Goal: Task Accomplishment & Management: Complete application form

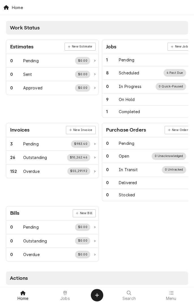
click at [67, 284] on div at bounding box center [65, 292] width 7 height 7
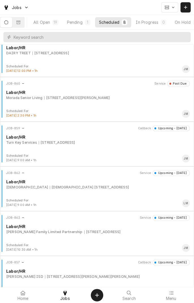
scroll to position [115, 0]
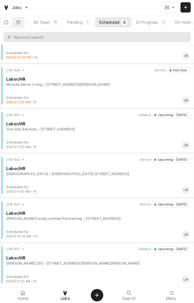
click at [105, 176] on div "JOB-862 Service Upcoming - Today Labor/HR NORTHSIDE BAPTIST CHURCH NORTHSIDE BA…" at bounding box center [96, 171] width 189 height 28
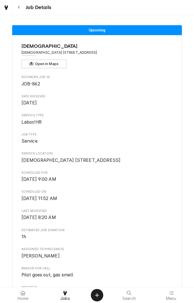
click at [146, 193] on div "Roopairs Job ID JOB-862 Date Received Aug 20, 2025 Service Type Labor/HR Job Ty…" at bounding box center [96, 245] width 151 height 340
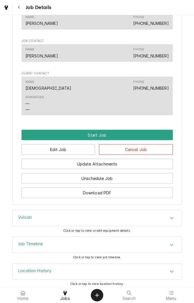
scroll to position [307, 0]
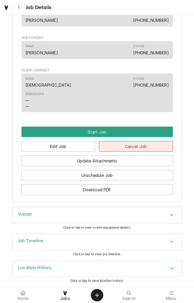
click at [131, 142] on button "Cancel Job" at bounding box center [136, 146] width 74 height 10
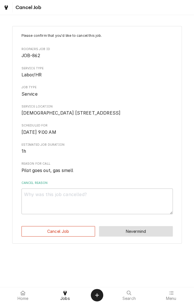
click at [137, 236] on button "Nevermind" at bounding box center [136, 231] width 74 height 10
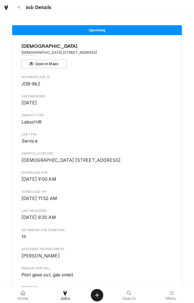
scroll to position [303, 0]
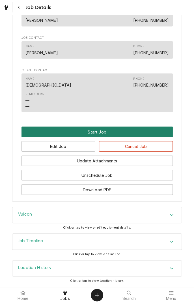
click at [101, 136] on button "Start Job" at bounding box center [96, 131] width 151 height 10
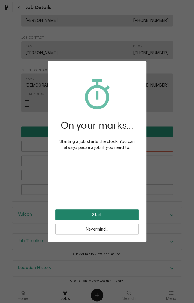
click at [124, 216] on button "Start" at bounding box center [96, 214] width 83 height 10
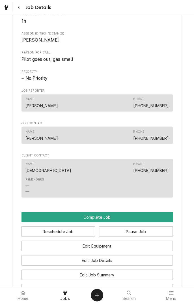
scroll to position [239, 0]
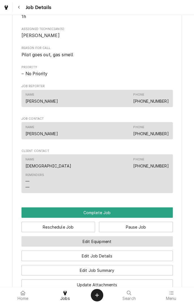
click at [126, 246] on button "Edit Equipment" at bounding box center [96, 241] width 151 height 10
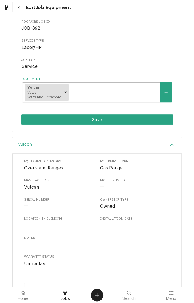
scroll to position [59, 0]
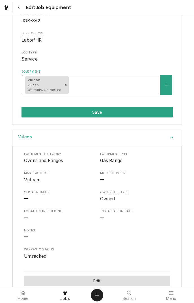
click at [117, 280] on button "Edit" at bounding box center [97, 280] width 146 height 10
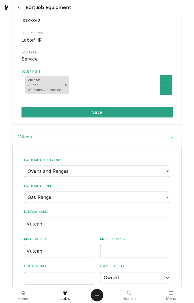
click at [133, 250] on input "Model Number" at bounding box center [135, 251] width 70 height 12
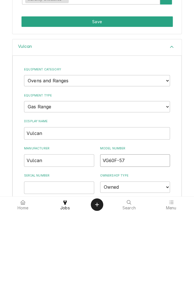
type input "VG60F-57"
click at [34, 276] on input "Serial Number" at bounding box center [59, 278] width 70 height 12
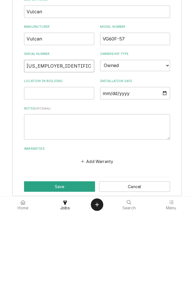
scroll to position [185, 0]
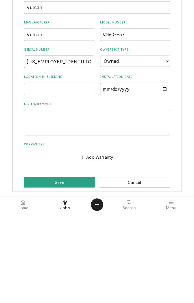
type input "48-1625826"
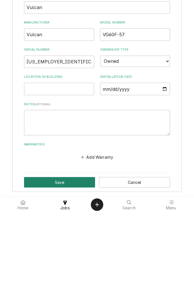
click at [42, 271] on button "Save" at bounding box center [59, 272] width 71 height 10
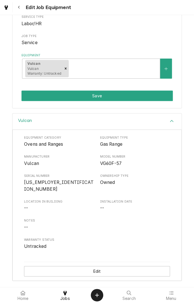
scroll to position [68, 0]
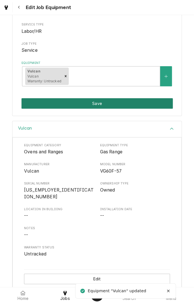
click at [135, 103] on button "Save" at bounding box center [96, 103] width 151 height 10
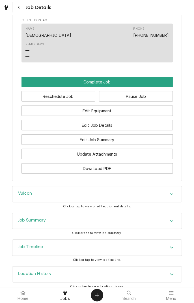
scroll to position [381, 0]
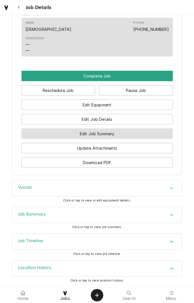
click at [122, 136] on button "Edit Job Summary" at bounding box center [96, 133] width 151 height 10
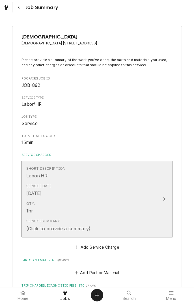
click at [165, 196] on icon "Update Line Item" at bounding box center [164, 198] width 3 height 5
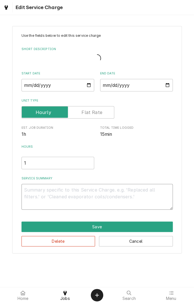
click at [71, 192] on textarea "Service Summary" at bounding box center [96, 196] width 151 height 25
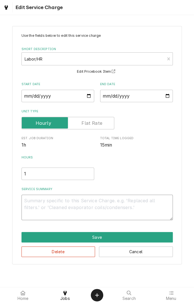
click at [78, 202] on textarea "Service Summary" at bounding box center [96, 206] width 151 height 25
type textarea "x"
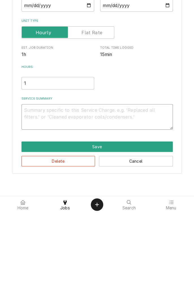
type textarea "D"
type textarea "x"
type textarea "Di"
type textarea "x"
type textarea "Diagnosed"
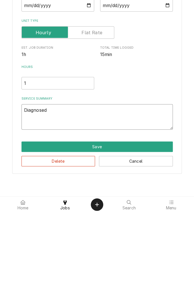
type textarea "x"
type textarea "Diagnosed g"
type textarea "x"
type textarea "Diagnosed ga"
type textarea "x"
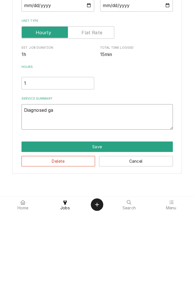
type textarea "Diagnosed gas"
type textarea "x"
type textarea "Diagnosed gas"
type textarea "x"
type textarea "Diagnosed gas s"
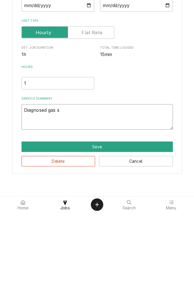
type textarea "x"
type textarea "Diagnosed gas sm"
type textarea "x"
type textarea "Diagnosed gas sme"
type textarea "x"
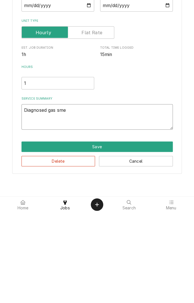
type textarea "Diagnosed gas smel"
type textarea "x"
type textarea "Diagnosed gas smell"
type textarea "x"
type textarea "Diagnosed gas smell"
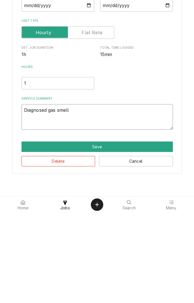
type textarea "x"
type textarea "Diagnosed gas smell"
type textarea "x"
type textarea "Diagnosed gas smell."
type textarea "x"
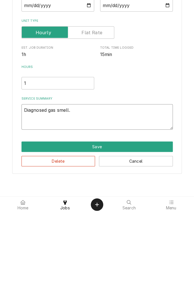
type textarea "Diagnosed gas smell."
type textarea "x"
type textarea "Diagnosed gas smell. F"
type textarea "x"
type textarea "Diagnosed gas smell. Fo"
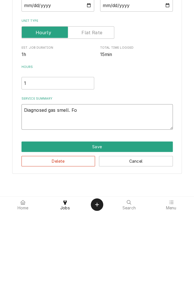
type textarea "x"
type textarea "Diagnosed gas smell. Fou"
type textarea "x"
type textarea "Diagnosed gas smell. Foun"
type textarea "x"
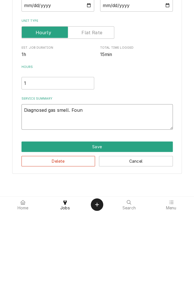
type textarea "Diagnosed gas smell. Found"
type textarea "x"
type textarea "Diagnosed gas smell. Found"
type textarea "x"
type textarea "Diagnosed gas smell. Found #"
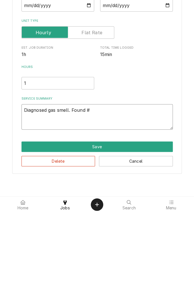
type textarea "x"
type textarea "Diagnosed gas smell. Found #6"
type textarea "x"
type textarea "Diagnosed gas smell. Found #6"
type textarea "x"
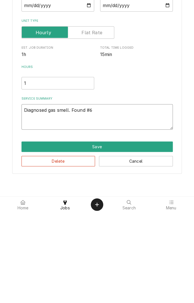
type textarea "Diagnosed gas smell. Found #6 p"
type textarea "x"
type textarea "Diagnosed gas smell. Found #6 pi"
type textarea "x"
type textarea "Diagnosed gas smell. Found #6 pil"
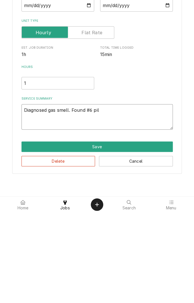
type textarea "x"
type textarea "Diagnosed gas smell. Found #6 pilo"
type textarea "x"
type textarea "Diagnosed gas smell. Found #6 pilot"
type textarea "x"
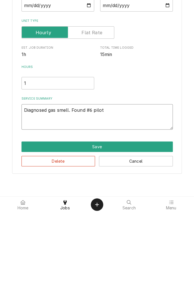
type textarea "Diagnosed gas smell. Found #6 pilot"
type textarea "x"
type textarea "Diagnosed gas smell. Found #6 pilot v"
type textarea "x"
type textarea "Diagnosed gas smell. Found #6 pilot va"
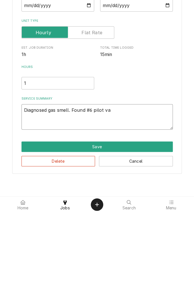
type textarea "x"
type textarea "Diagnosed gas smell. Found #6 pilot val"
type textarea "x"
type textarea "Diagnosed gas smell. Found #6 pilot valv"
type textarea "x"
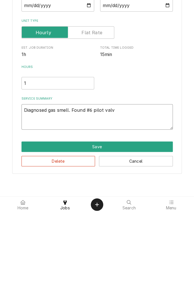
type textarea "Diagnosed gas smell. Found #6 pilot valve"
type textarea "x"
type textarea "Diagnosed gas smell. Found #6 pilot valve"
type textarea "x"
type textarea "Diagnosed gas smell. Found #6 pilot valve n"
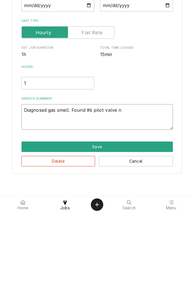
type textarea "x"
type textarea "Diagnosed gas smell. Found #6 pilot valve no"
type textarea "x"
type textarea "Diagnosed gas smell. Found #6 pilot valve not"
type textarea "x"
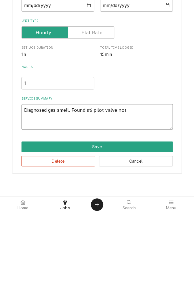
type textarea "Diagnosed gas smell. Found #6 pilot valve not"
type textarea "x"
type textarea "Diagnosed gas smell. Found #6 pilot valve not f"
type textarea "x"
type textarea "Diagnosed gas smell. Found #6 pilot valve not fu"
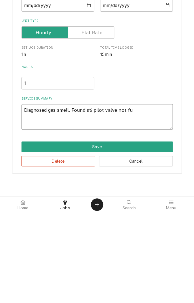
type textarea "x"
type textarea "Diagnosed gas smell. Found #6 pilot valve not ful"
type textarea "x"
type textarea "Diagnosed gas smell. Found #6 pilot valve not full"
type textarea "x"
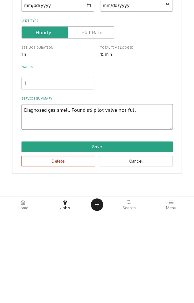
type textarea "Diagnosed gas smell. Found #6 pilot valve not fully"
type textarea "x"
type textarea "Diagnosed gas smell. Found #6 pilot valve not fully"
type textarea "x"
type textarea "Diagnosed gas smell. Found #6 pilot valve not fully s"
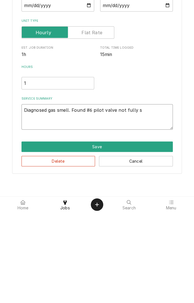
type textarea "x"
type textarea "Diagnosed gas smell. Found #6 pilot valve not fully sh"
type textarea "x"
type textarea "Diagnosed gas smell. Found #6 pilot valve not fully shu"
type textarea "x"
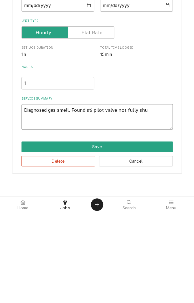
type textarea "Diagnosed gas smell. Found #6 pilot valve not fully shut"
type textarea "x"
type textarea "Diagnosed gas smell. Found #6 pilot valve not fully shut."
type textarea "x"
type textarea "Diagnosed gas smell. Found #6 pilot valve not fully shut."
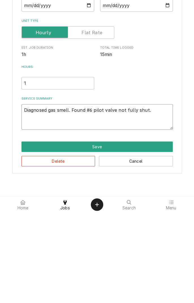
type textarea "x"
type textarea "Diagnosed gas smell. Found #6 pilot valve not fully shut. A"
type textarea "x"
type textarea "Diagnosed gas smell. Found #6 pilot valve not fully shut. Al"
type textarea "x"
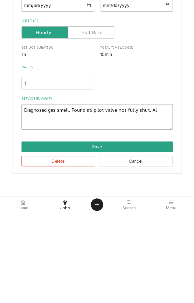
type textarea "Diagnosed gas smell. Found #6 pilot valve not fully shut. All"
type textarea "x"
type textarea "Diagnosed gas smell. Found #6 pilot valve not fully shut. All"
type textarea "x"
type textarea "Diagnosed gas smell. Found #6 pilot valve not fully shut. All o"
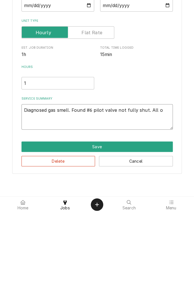
type textarea "x"
type textarea "Diagnosed gas smell. Found #6 pilot valve not fully shut. All op"
type textarea "x"
type textarea "Diagnosed gas smell. Found #6 pilot valve not fully shut. All ope"
type textarea "x"
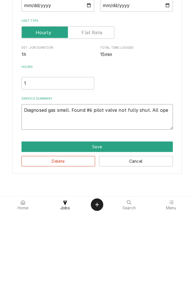
type textarea "Diagnosed gas smell. Found #6 pilot valve not fully shut. All open"
type textarea "x"
type textarea "Diagnosed gas smell. Found #6 pilot valve not fully shut. All open"
type textarea "x"
type textarea "Diagnosed gas smell. Found #6 pilot valve not fully shut. All open p"
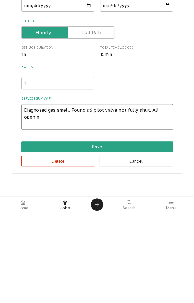
type textarea "x"
type textarea "Diagnosed gas smell. Found #6 pilot valve not fully shut. All open pi"
type textarea "x"
type textarea "Diagnosed gas smell. Found #6 pilot valve not fully shut. All open pil"
type textarea "x"
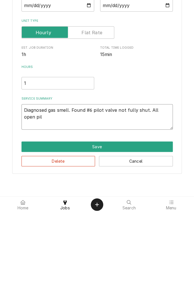
type textarea "Diagnosed gas smell. Found #6 pilot valve not fully shut. All open pilo"
type textarea "x"
type textarea "Diagnosed gas smell. Found #6 pilot valve not fully shut. All open pilot"
type textarea "x"
type textarea "Diagnosed gas smell. Found #6 pilot valve not fully shut. All open pilot"
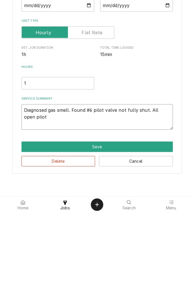
type textarea "x"
type textarea "Diagnosed gas smell. Found #6 pilot valve not fully shut. All open pilot v"
type textarea "x"
type textarea "Diagnosed gas smell. Found #6 pilot valve not fully shut. All open pilot va"
type textarea "x"
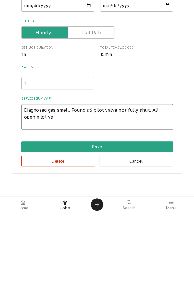
type textarea "Diagnosed gas smell. Found #6 pilot valve not fully shut. All open pilot val"
type textarea "x"
type textarea "Diagnosed gas smell. Found #6 pilot valve not fully shut. All open pilot valv"
type textarea "x"
type textarea "Diagnosed gas smell. Found #6 pilot valve not fully shut. All open pilot valve"
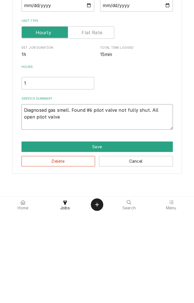
type textarea "x"
type textarea "Diagnosed gas smell. Found #6 pilot valve not fully shut. All open pilot valves"
type textarea "x"
type textarea "Diagnosed gas smell. Found #6 pilot valve not fully shut. All open pilot valves"
type textarea "x"
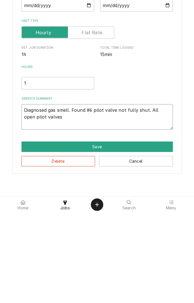
type textarea "Diagnosed gas smell. Found #6 pilot valve not fully shut. All open pilot valves…"
type textarea "x"
type textarea "Diagnosed gas smell. Found #6 pilot valve not fully shut. All open pilot valves…"
type textarea "x"
type textarea "Diagnosed gas smell. Found #6 pilot valve not fully shut. All open pilot valves…"
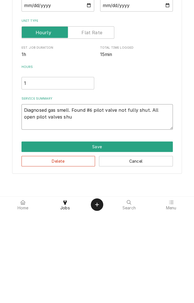
type textarea "x"
type textarea "Diagnosed gas smell. Found #6 pilot valve not fully shut. All open pilot valves…"
type textarea "x"
type textarea "Diagnosed gas smell. Found #6 pilot valve not fully shut. All open pilot valves…"
type textarea "x"
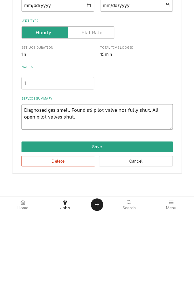
type textarea "Diagnosed gas smell. Found #6 pilot valve not fully shut. All open pilot valves…"
type textarea "x"
type textarea "Diagnosed gas smell. Found #6 pilot valve not fully shut. All open pilot valves…"
type textarea "x"
type textarea "Diagnosed gas smell. Found #6 pilot valve not fully shut. All open pilot valves…"
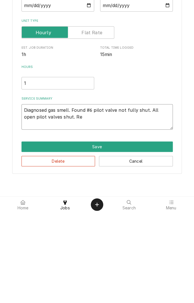
type textarea "x"
type textarea "Diagnosed gas smell. Found #6 pilot valve not fully shut. All open pilot valves…"
type textarea "x"
type textarea "Diagnosed gas smell. Found #6 pilot valve not fully shut. All open pilot valves…"
type textarea "x"
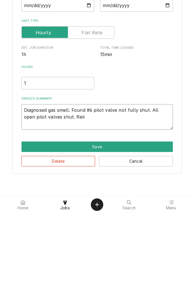
type textarea "Diagnosed gas smell. Found #6 pilot valve not fully shut. All open pilot valves…"
type textarea "x"
type textarea "Diagnosed gas smell. Found #6 pilot valve not fully shut. All open pilot valves…"
type textarea "x"
type textarea "Diagnosed gas smell. Found #6 pilot valve not fully shut. All open pilot valves…"
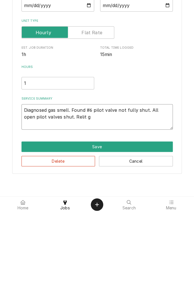
type textarea "x"
type textarea "Diagnosed gas smell. Found #6 pilot valve not fully shut. All open pilot valves…"
type textarea "x"
type textarea "Diagnosed gas smell. Found #6 pilot valve not fully shut. All open pilot valves…"
type textarea "x"
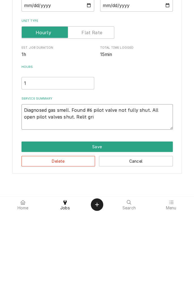
type textarea "Diagnosed gas smell. Found #6 pilot valve not fully shut. All open pilot valves…"
type textarea "x"
type textarea "Diagnosed gas smell. Found #6 pilot valve not fully shut. All open pilot valves…"
type textarea "x"
type textarea "Diagnosed gas smell. Found #6 pilot valve not fully shut. All open pilot valves…"
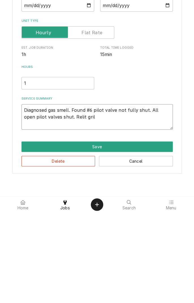
type textarea "x"
type textarea "Diagnosed gas smell. Found #6 pilot valve not fully shut. All open pilot valves…"
type textarea "x"
type textarea "Diagnosed gas smell. Found #6 pilot valve not fully shut. All open pilot valves…"
type textarea "x"
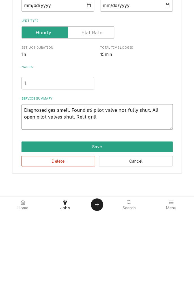
type textarea "Diagnosed gas smell. Found #6 pilot valve not fully shut. All open pilot valves…"
type textarea "x"
type textarea "Diagnosed gas smell. Found #6 pilot valve not fully shut. All open pilot valves…"
type textarea "x"
type textarea "Diagnosed gas smell. Found #6 pilot valve not fully shut. All open pilot valves…"
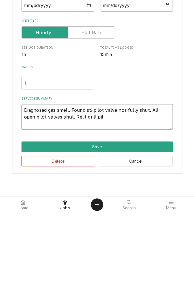
type textarea "x"
type textarea "Diagnosed gas smell. Found #6 pilot valve not fully shut. All open pilot valves…"
type textarea "x"
type textarea "Diagnosed gas smell. Found #6 pilot valve not fully shut. All open pilot valves…"
click at [109, 237] on button "Save" at bounding box center [96, 237] width 151 height 10
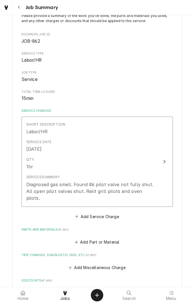
scroll to position [47, 0]
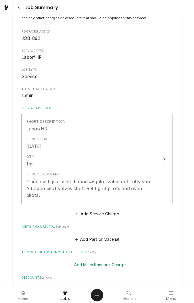
click at [101, 261] on button "Add Miscellaneous Charge" at bounding box center [97, 265] width 59 height 8
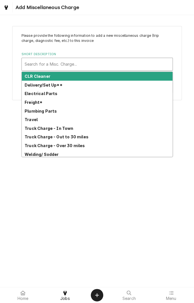
click at [67, 129] on strong "Truck Charge - In Town" at bounding box center [49, 128] width 49 height 5
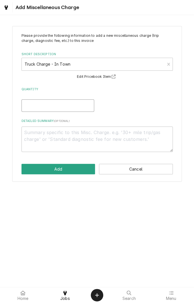
click at [76, 104] on input "Quantity" at bounding box center [57, 105] width 73 height 12
click at [118, 142] on textarea "Detailed Summary ( optional )" at bounding box center [96, 138] width 151 height 25
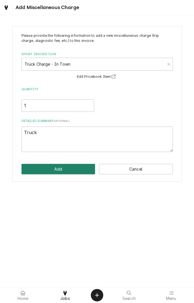
click at [63, 168] on button "Add" at bounding box center [58, 169] width 74 height 10
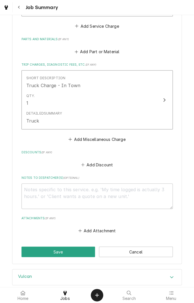
scroll to position [262, 0]
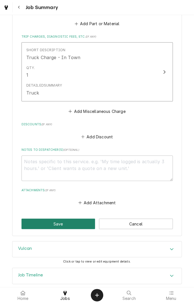
click at [73, 218] on button "Save" at bounding box center [58, 223] width 74 height 10
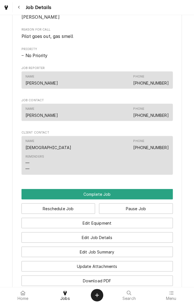
scroll to position [321, 0]
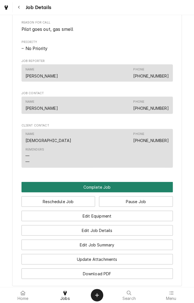
click at [109, 192] on button "Complete Job" at bounding box center [96, 186] width 151 height 10
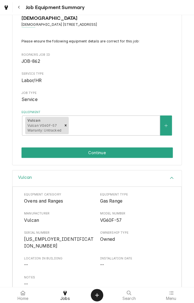
scroll to position [20, 0]
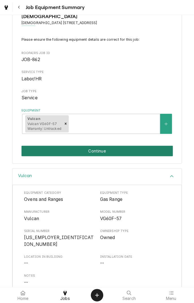
click at [136, 151] on button "Continue" at bounding box center [96, 151] width 151 height 10
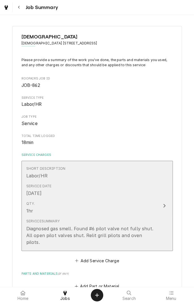
click at [140, 200] on div "Qty. 1hr" at bounding box center [91, 208] width 130 height 18
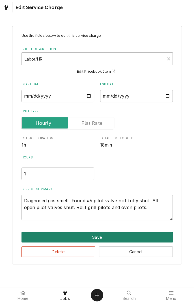
click at [99, 236] on button "Save" at bounding box center [96, 237] width 151 height 10
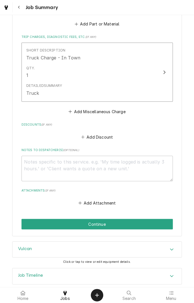
scroll to position [262, 0]
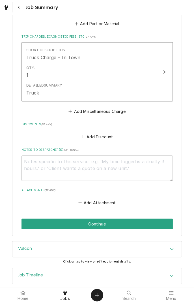
click at [117, 219] on button "Continue" at bounding box center [96, 223] width 151 height 10
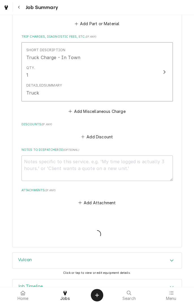
type textarea "x"
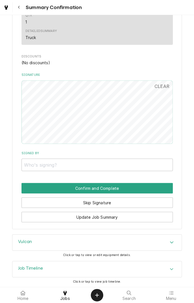
scroll to position [254, 0]
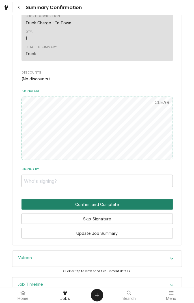
click at [140, 205] on button "Confirm and Complete" at bounding box center [96, 204] width 151 height 10
click at [135, 204] on button "Confirm and Complete" at bounding box center [96, 204] width 151 height 10
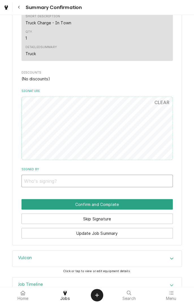
click at [148, 181] on input "Signed By" at bounding box center [96, 180] width 151 height 12
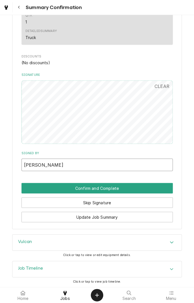
type input "[PERSON_NAME]"
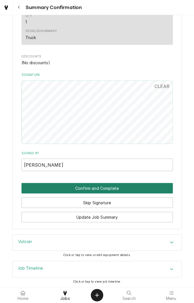
click at [141, 188] on button "Confirm and Complete" at bounding box center [96, 188] width 151 height 10
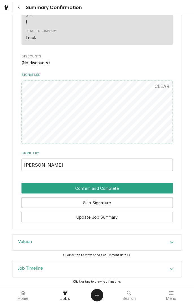
scroll to position [254, 0]
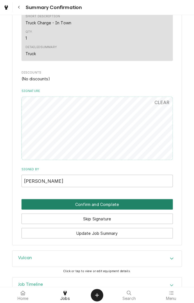
click at [127, 205] on button "Confirm and Complete" at bounding box center [96, 204] width 151 height 10
click at [96, 202] on button "Confirm and Complete" at bounding box center [96, 204] width 151 height 10
click at [103, 203] on button "Confirm and Complete" at bounding box center [96, 204] width 151 height 10
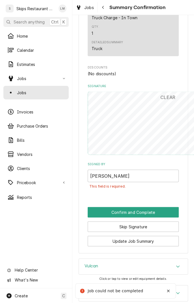
scroll to position [267, 0]
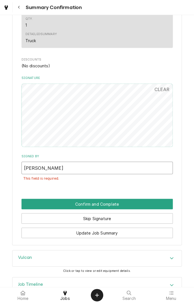
click at [138, 167] on input "[PERSON_NAME]" at bounding box center [96, 167] width 151 height 12
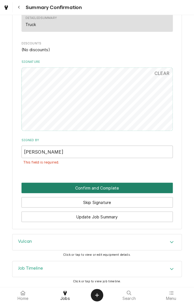
click at [122, 186] on button "Confirm and Complete" at bounding box center [96, 187] width 151 height 10
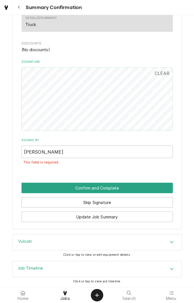
scroll to position [270, 0]
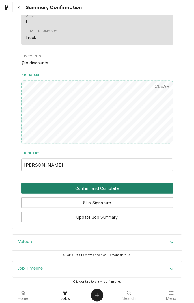
click at [98, 187] on button "Confirm and Complete" at bounding box center [96, 188] width 151 height 10
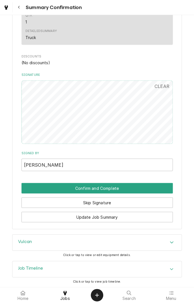
scroll to position [254, 0]
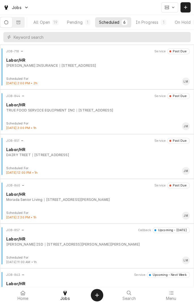
click at [152, 23] on div "In Progress" at bounding box center [147, 22] width 23 height 6
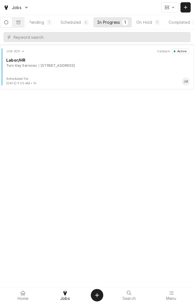
scroll to position [0, 53]
click at [171, 21] on div "Completed" at bounding box center [167, 22] width 21 height 6
